Goal: Task Accomplishment & Management: Manage account settings

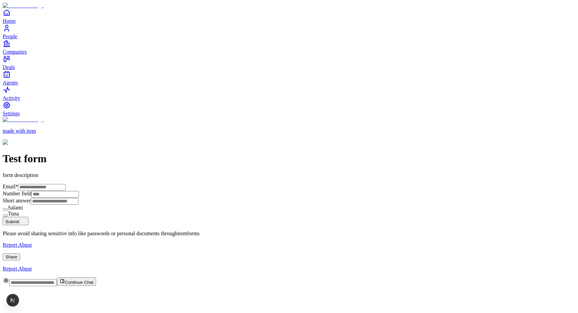
click at [20, 116] on span "Settings" at bounding box center [11, 114] width 17 height 6
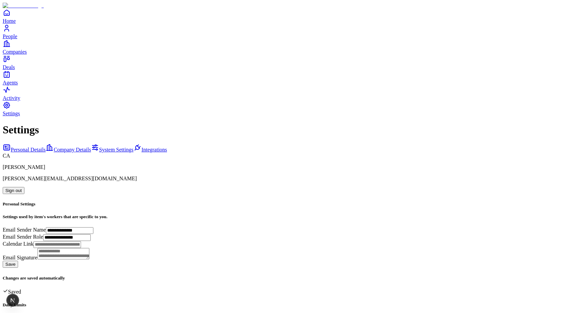
click at [24, 187] on button "Sign out" at bounding box center [14, 190] width 22 height 7
